Goal: Find specific page/section: Find specific page/section

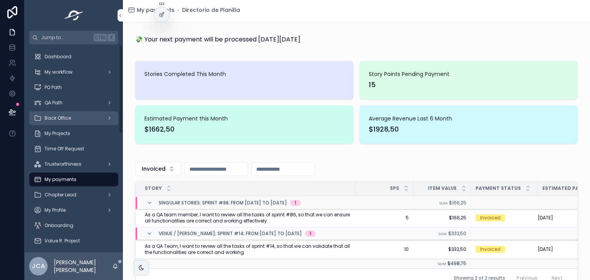
scroll to position [58, 0]
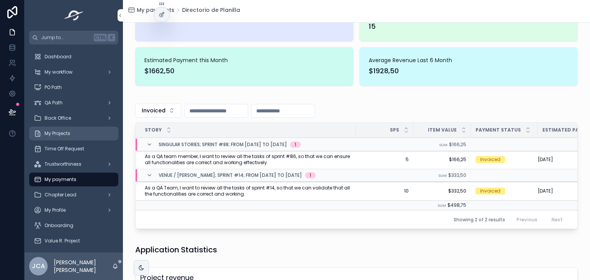
click at [56, 137] on div "My Projects" at bounding box center [74, 133] width 80 height 12
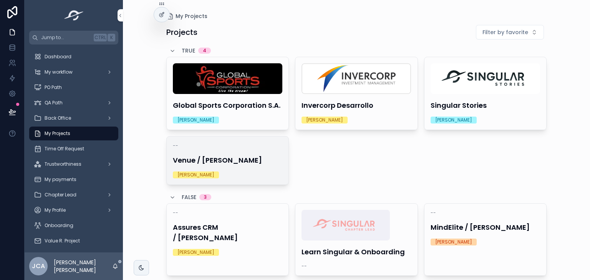
click at [230, 157] on h4 "Venue / [PERSON_NAME]" at bounding box center [228, 160] width 110 height 10
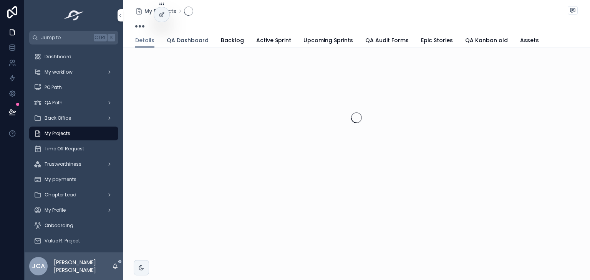
click at [183, 39] on span "QA Dashboard" at bounding box center [188, 40] width 42 height 8
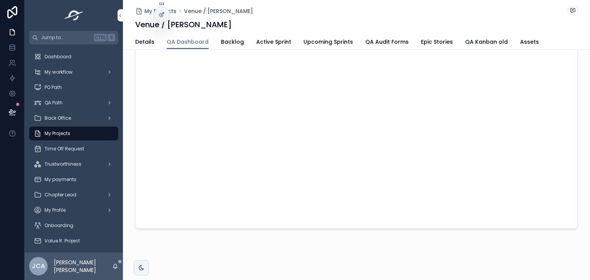
scroll to position [114, 0]
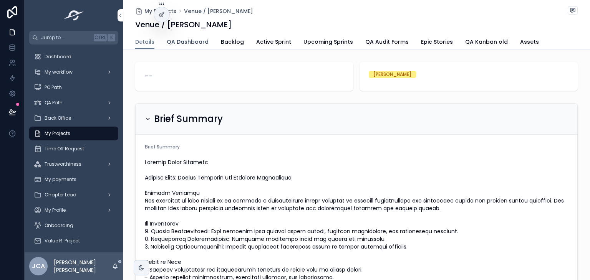
click at [179, 43] on span "QA Dashboard" at bounding box center [188, 42] width 42 height 8
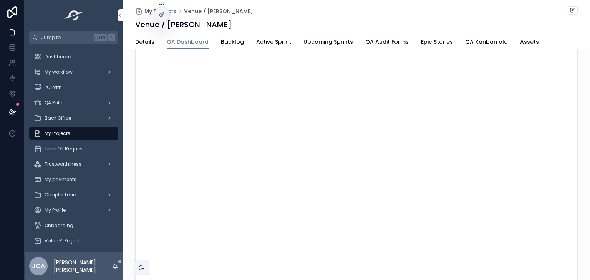
scroll to position [43, 0]
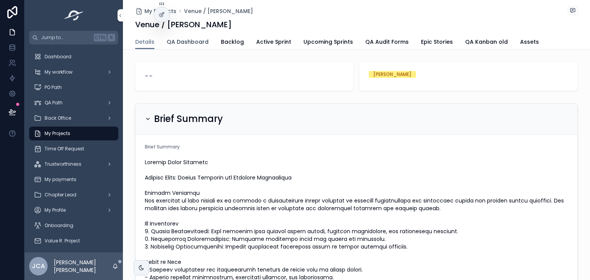
click at [180, 46] on link "QA Dashboard" at bounding box center [188, 42] width 42 height 15
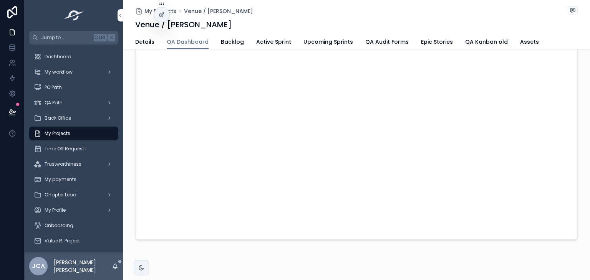
scroll to position [103, 0]
